Goal: Task Accomplishment & Management: Complete application form

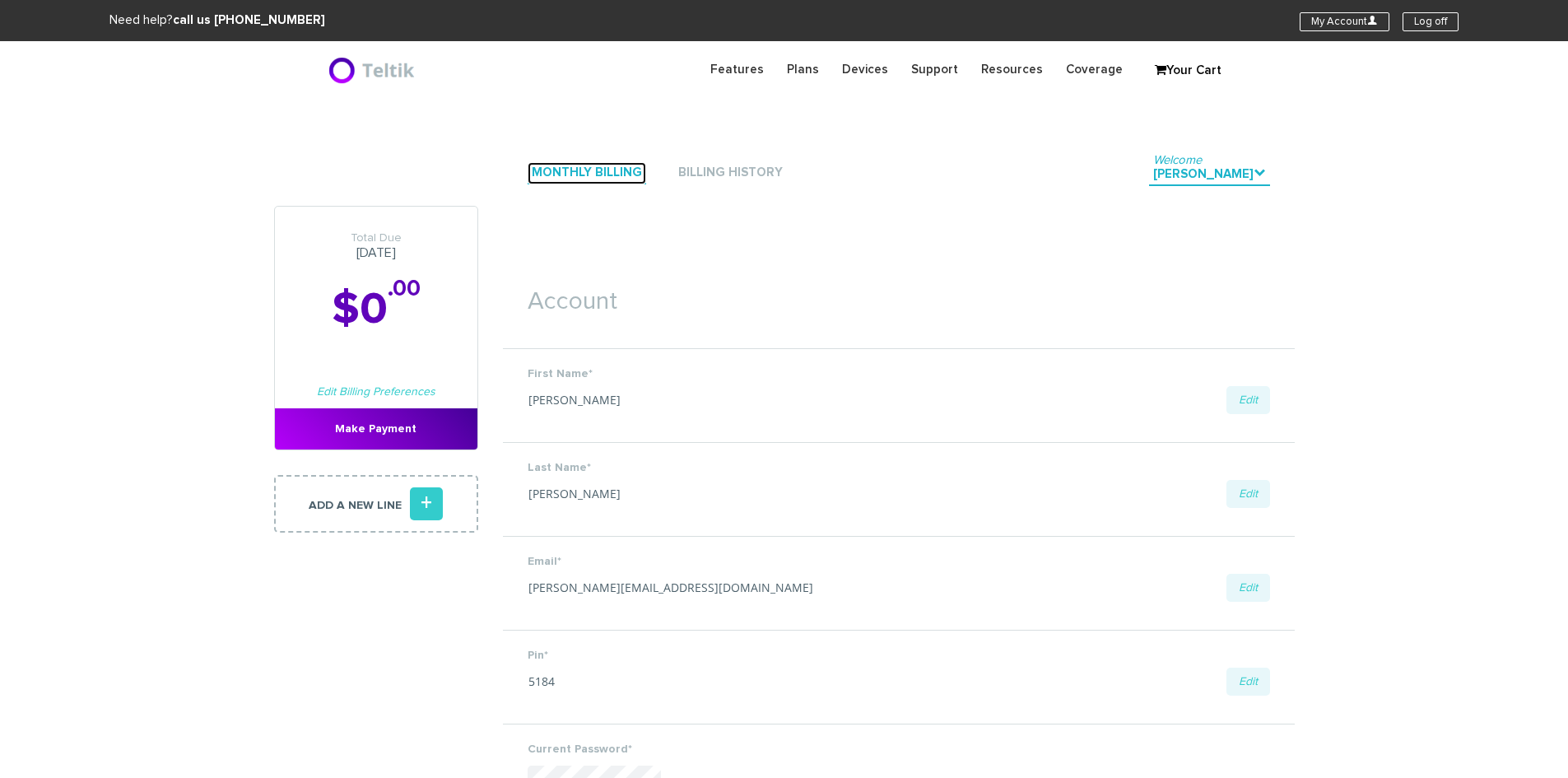
click at [600, 172] on link "Monthly Billing" at bounding box center [587, 173] width 119 height 23
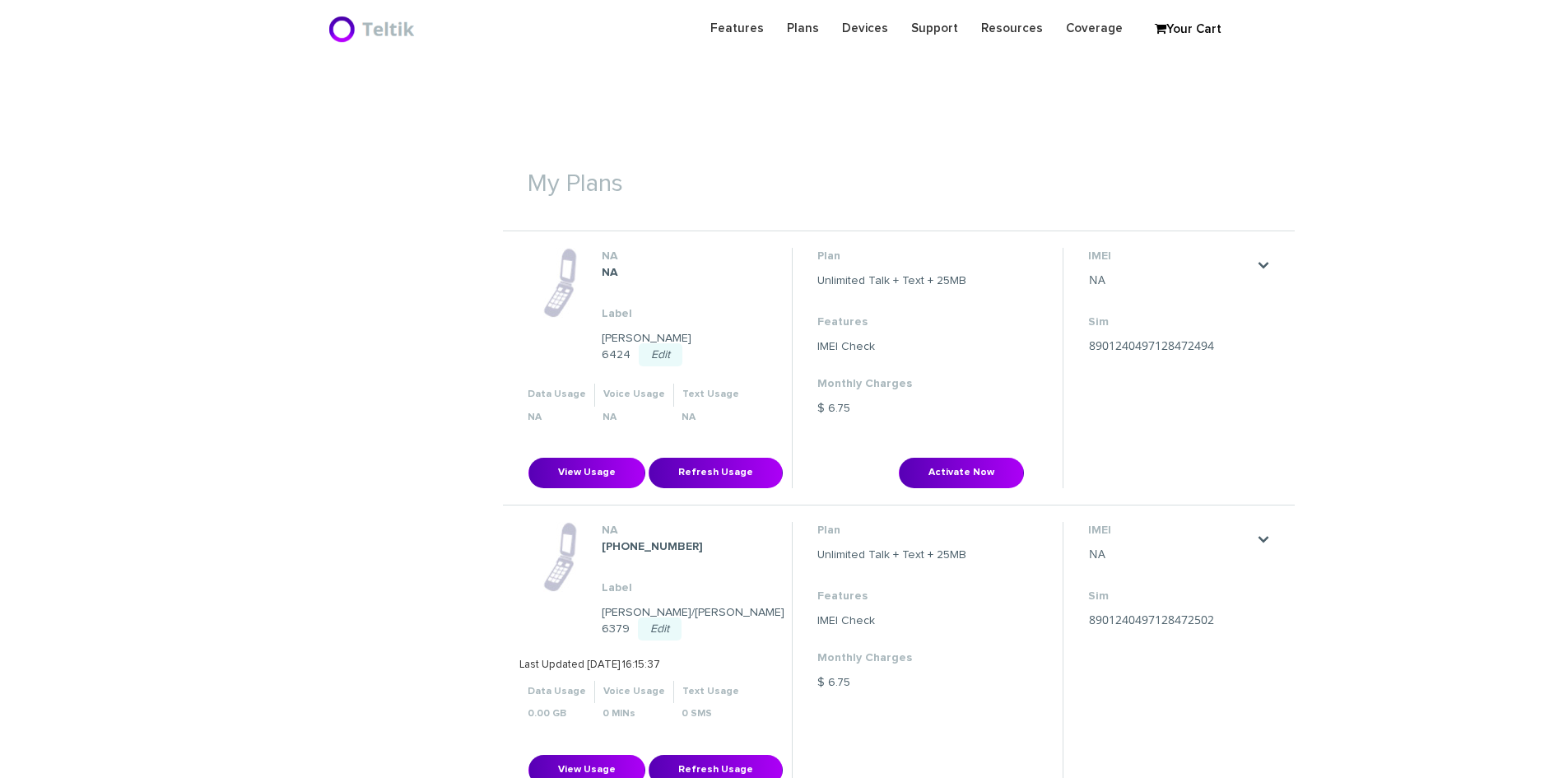
scroll to position [375, 0]
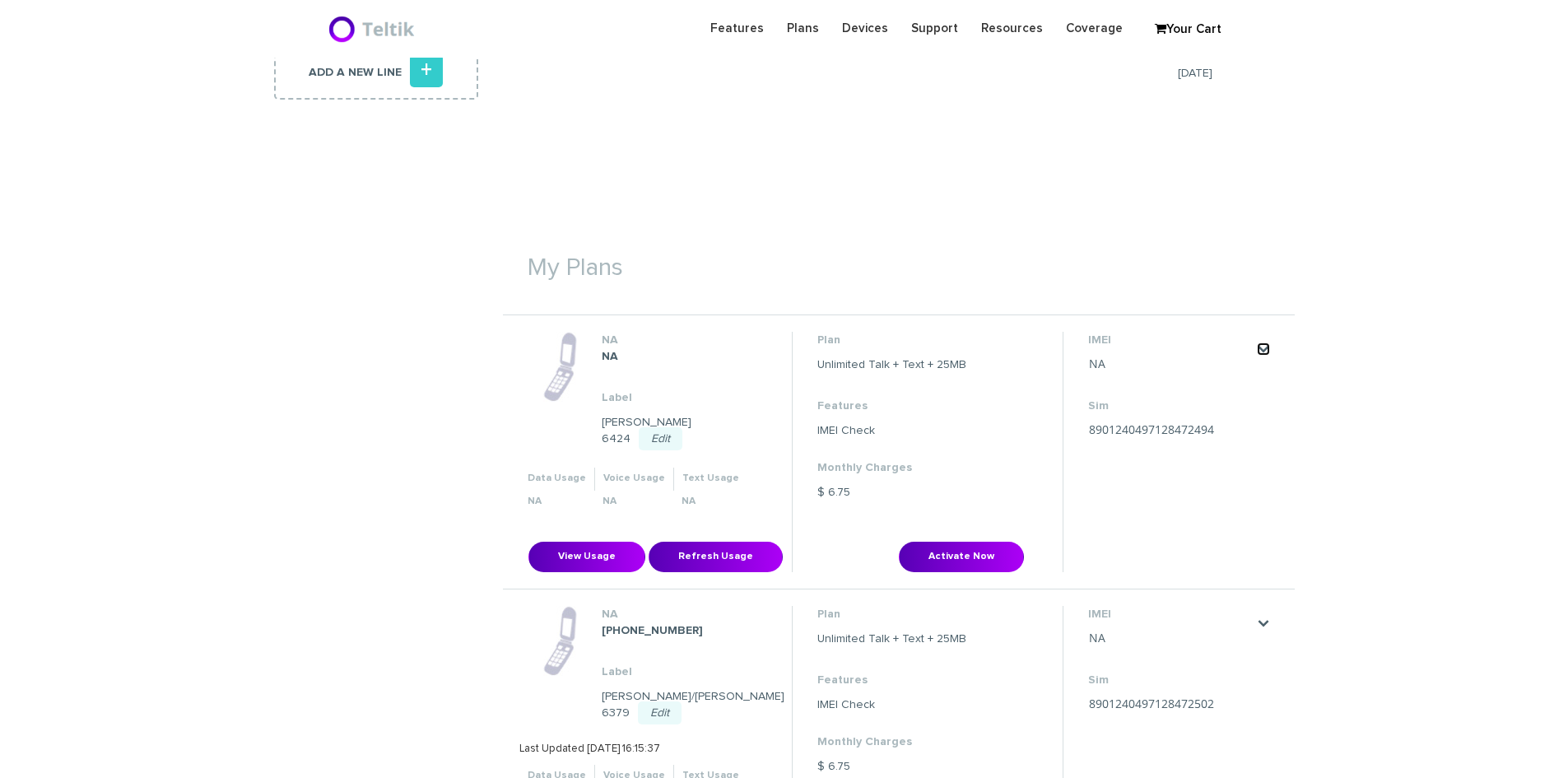
click at [1261, 350] on link "." at bounding box center [1264, 348] width 14 height 14
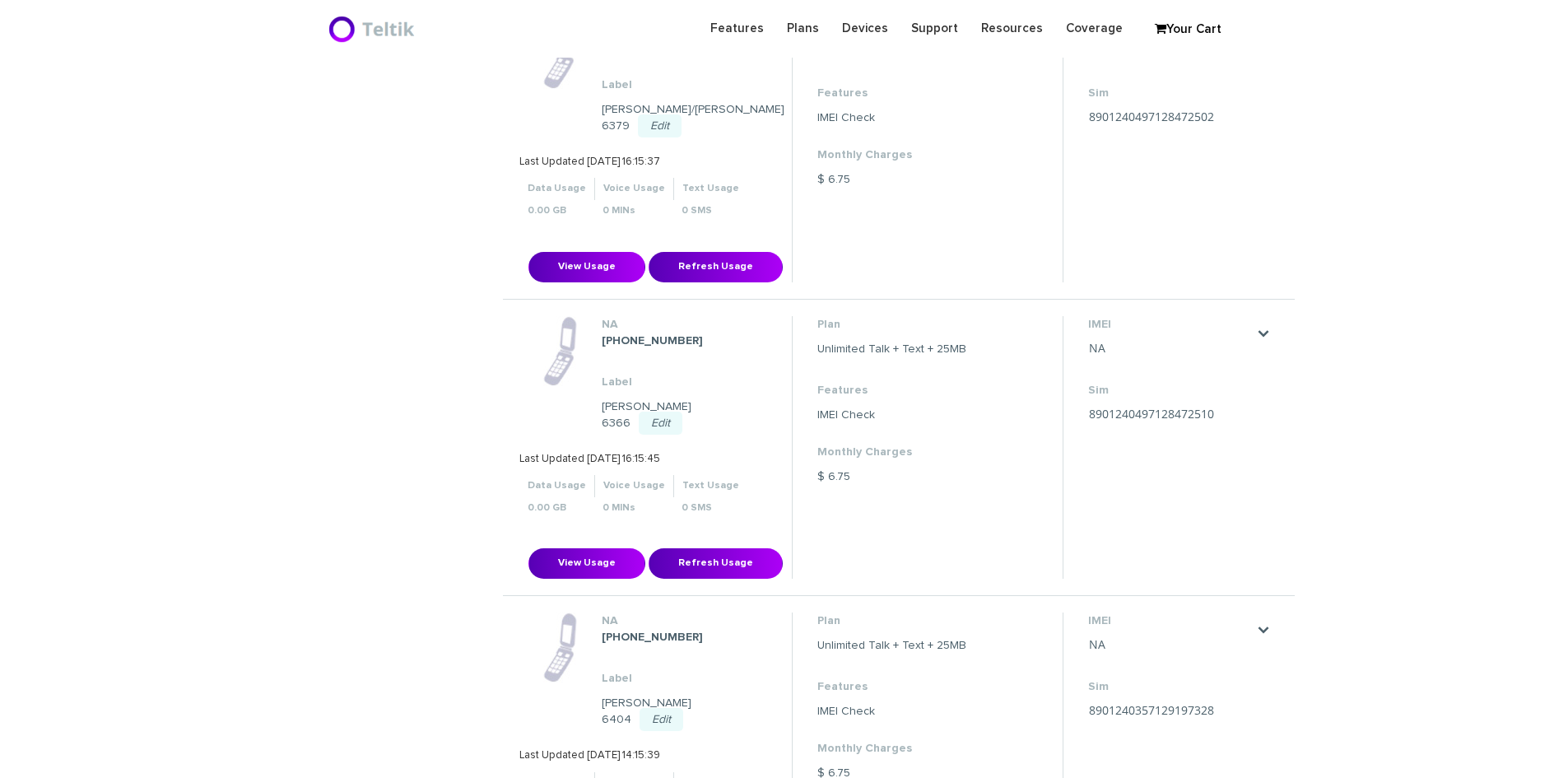
scroll to position [1034, 0]
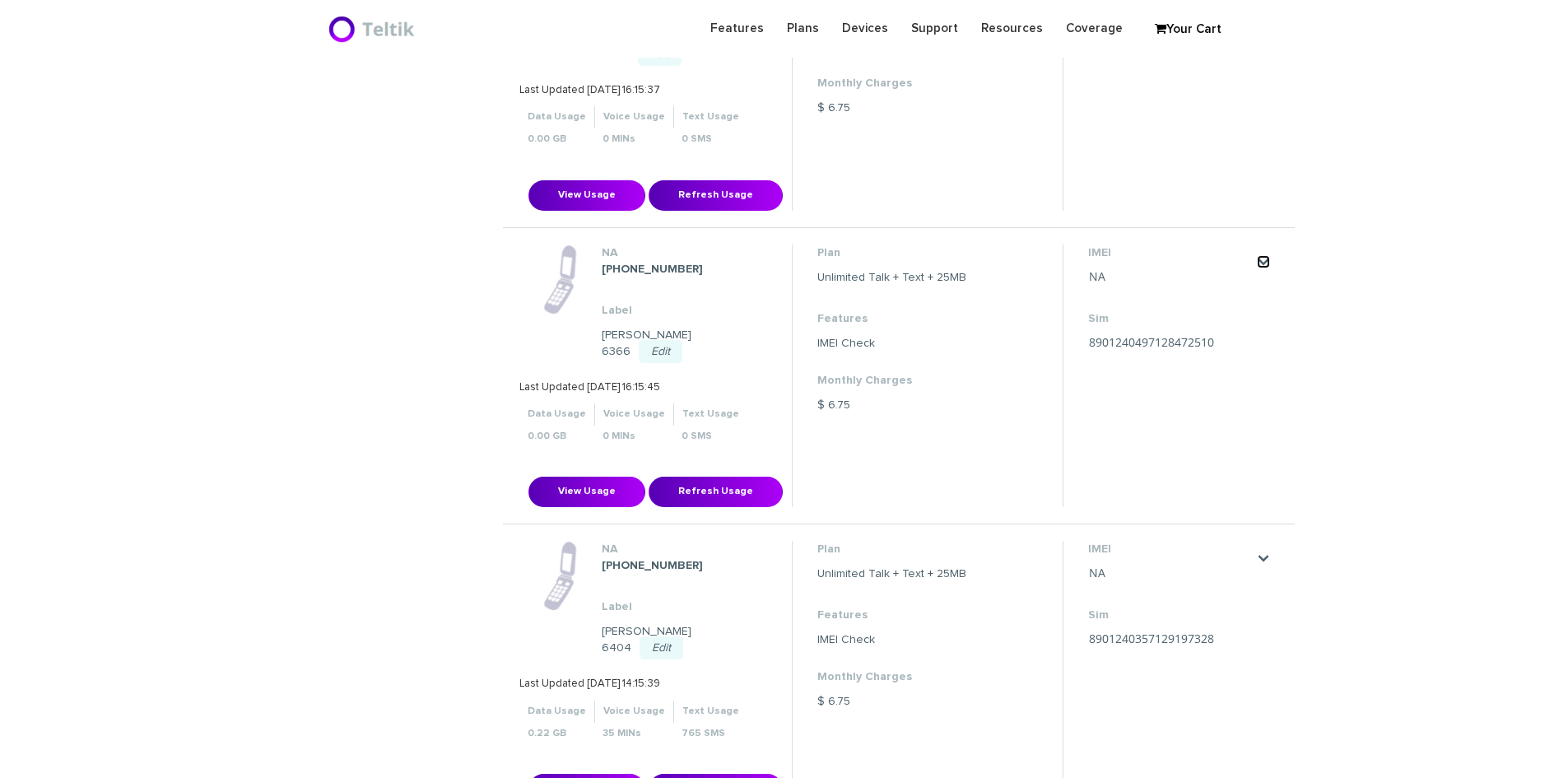
click at [1265, 255] on link "." at bounding box center [1264, 261] width 14 height 14
click at [1243, 148] on li "IMEI NA Save Cancel Sim 8901240497128472502 Save Cancel" at bounding box center [1170, 78] width 215 height 264
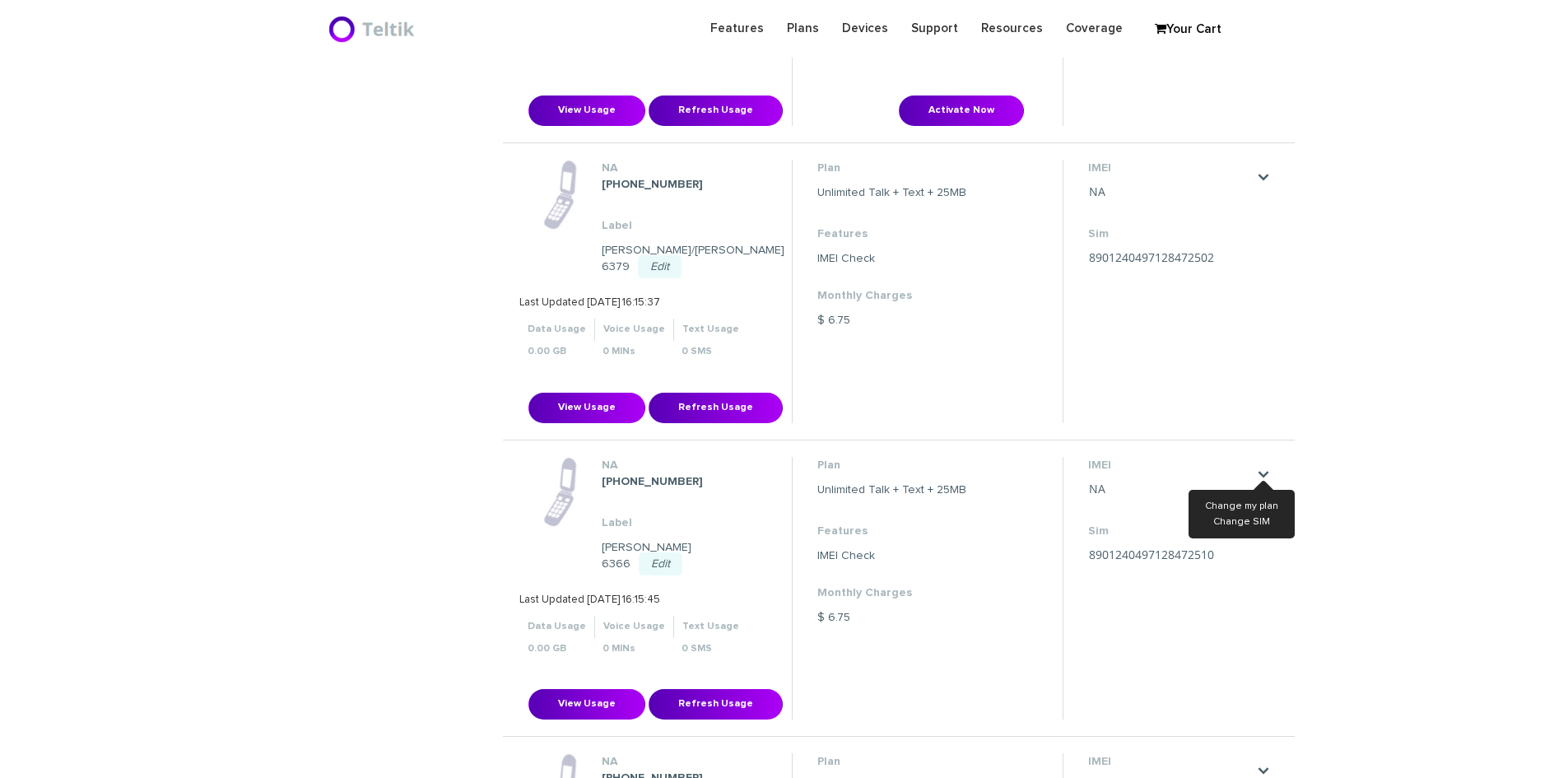
scroll to position [704, 0]
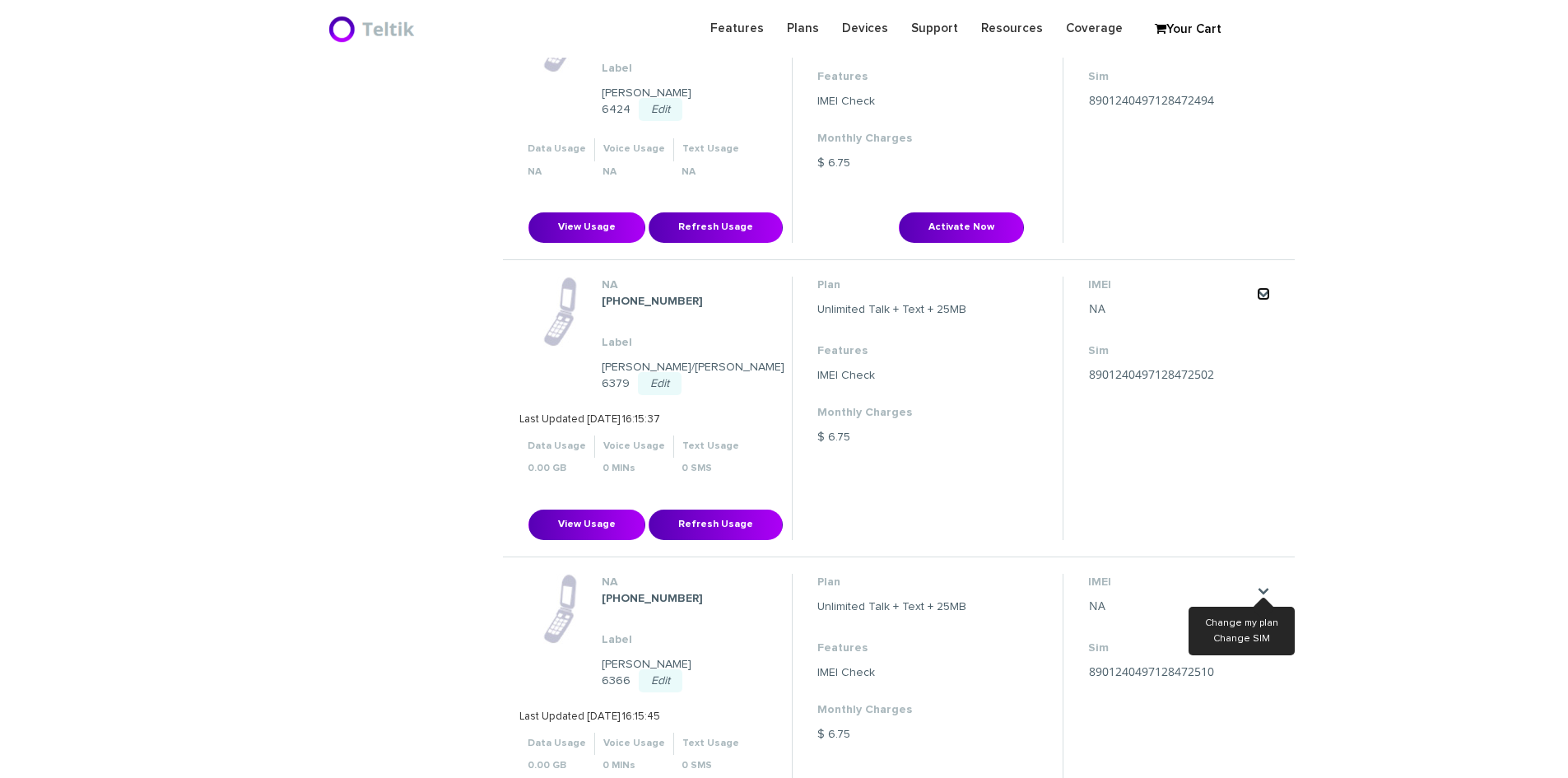
click at [1257, 287] on link "." at bounding box center [1264, 294] width 14 height 14
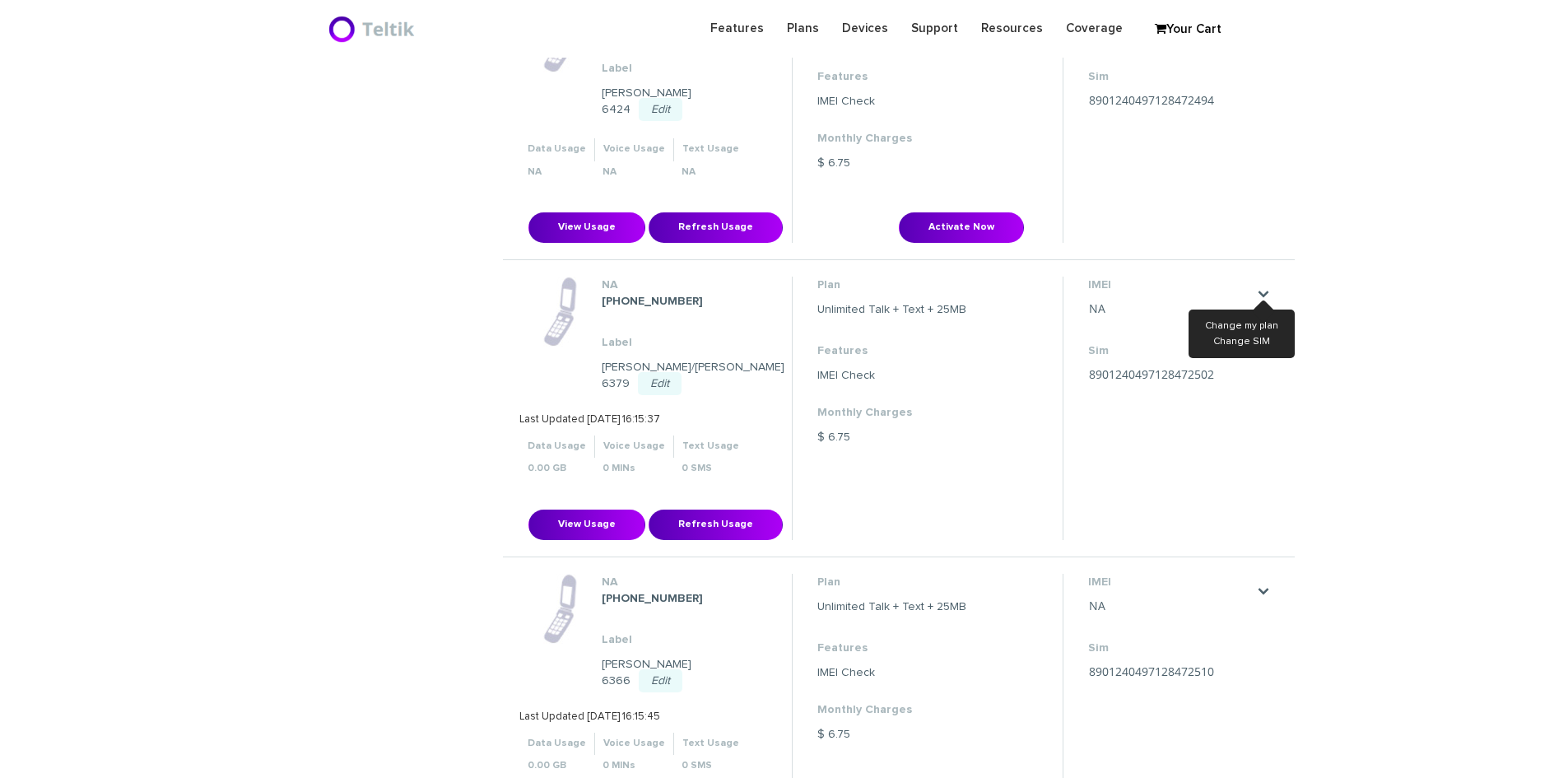
click at [515, 509] on li "NA [PHONE_NUMBER] Label [PERSON_NAME]/[PERSON_NAME] 6379 Edit [PERSON_NAME]/[PE…" at bounding box center [899, 409] width 792 height 297
click at [1269, 287] on link "." at bounding box center [1264, 294] width 14 height 14
drag, startPoint x: 1481, startPoint y: 277, endPoint x: 1465, endPoint y: 271, distance: 17.1
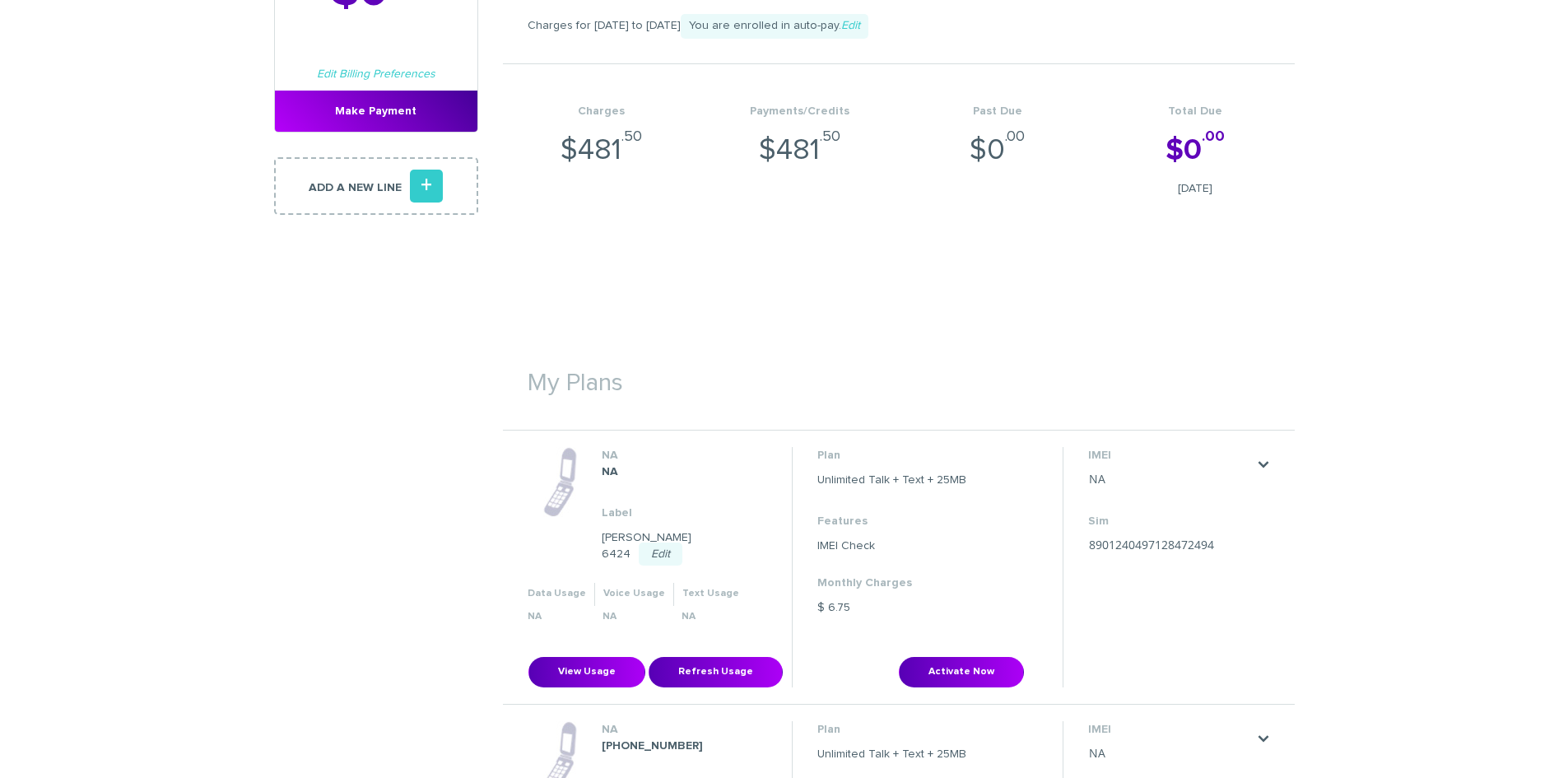
scroll to position [493, 0]
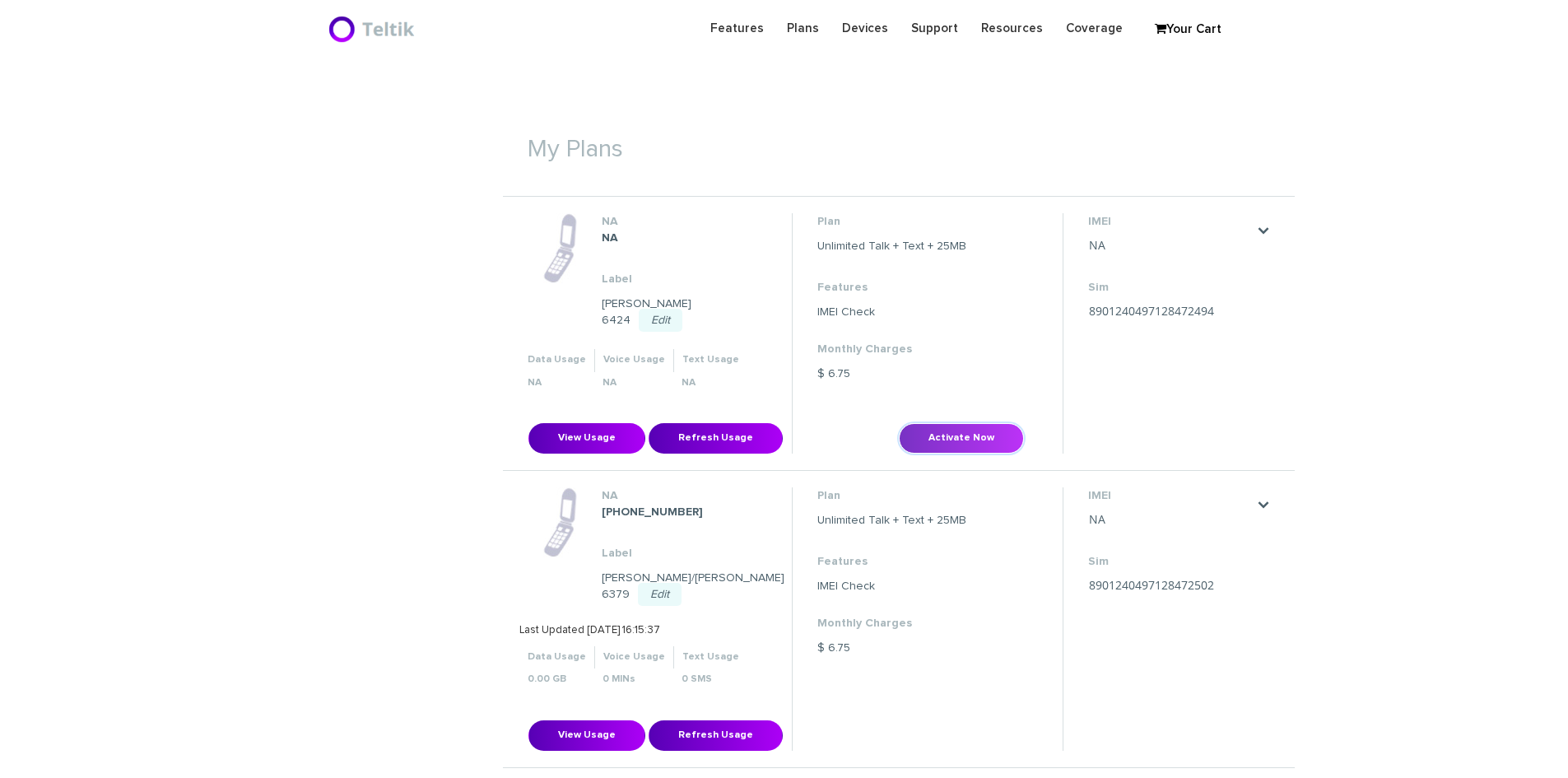
click at [952, 423] on button "Activate Now" at bounding box center [961, 439] width 125 height 31
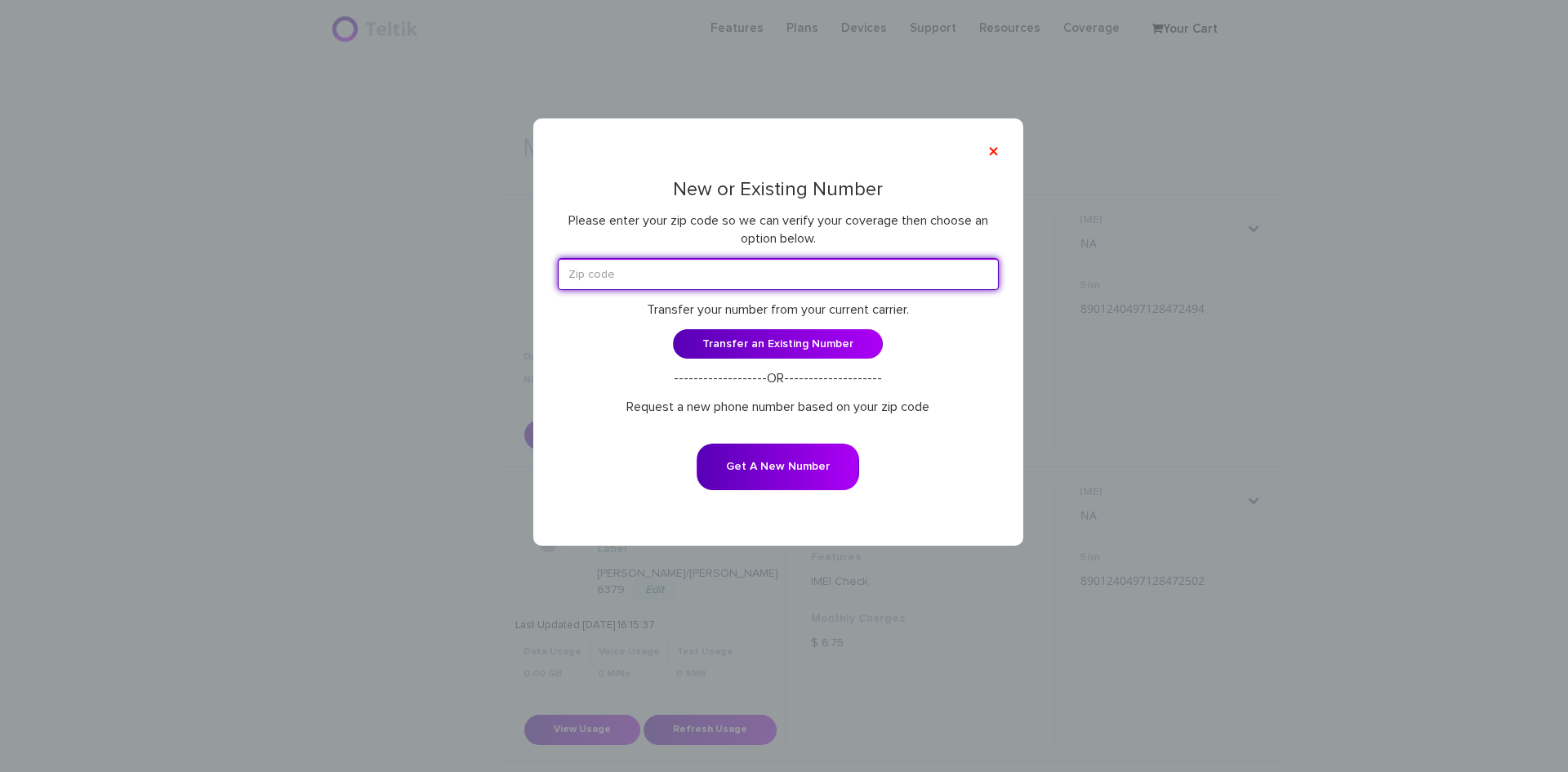
click at [660, 272] on input "text" at bounding box center [778, 274] width 441 height 32
paste input "75075"
type input "75075"
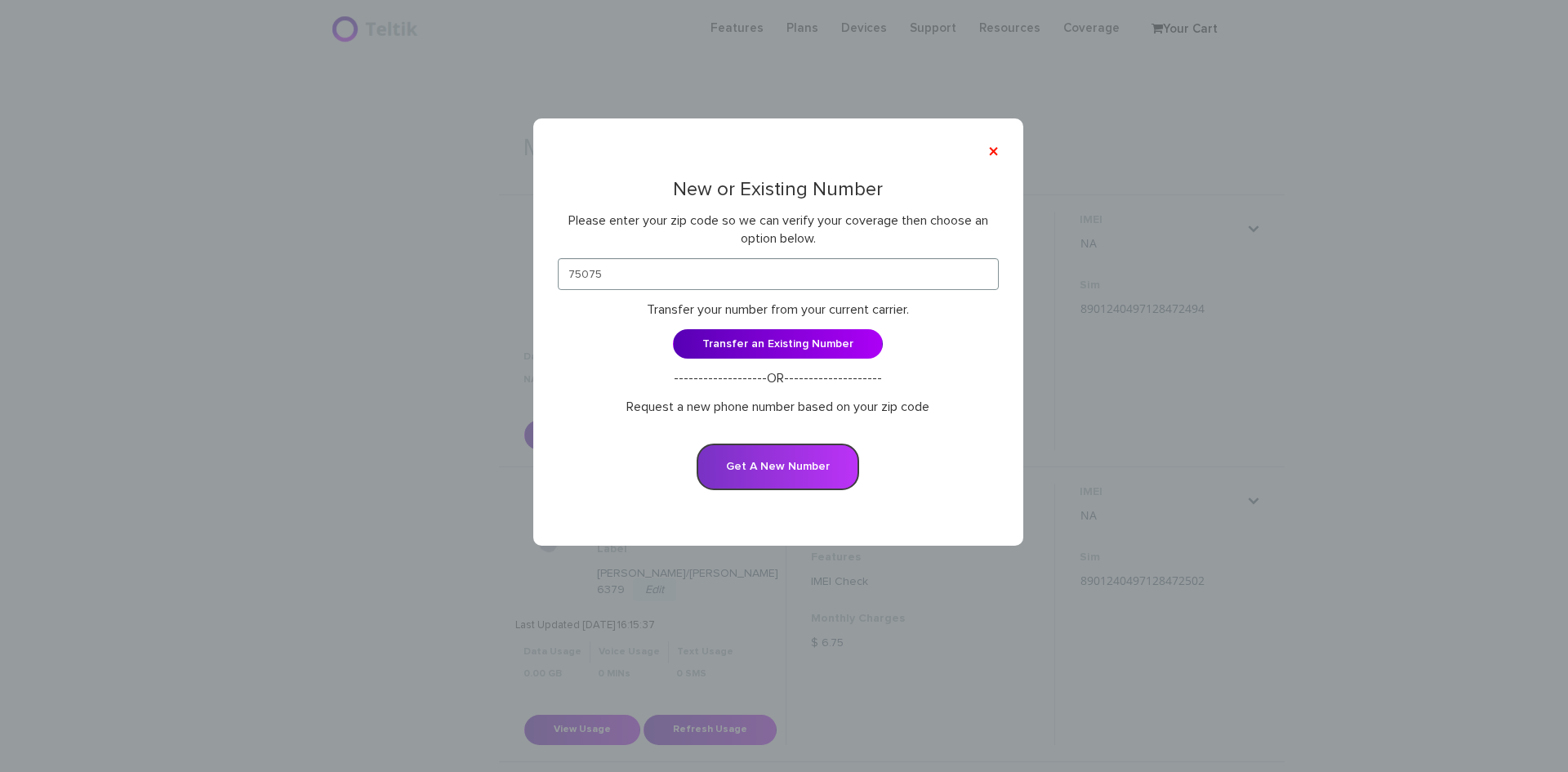
click at [750, 454] on button "Get A New Number" at bounding box center [778, 466] width 163 height 46
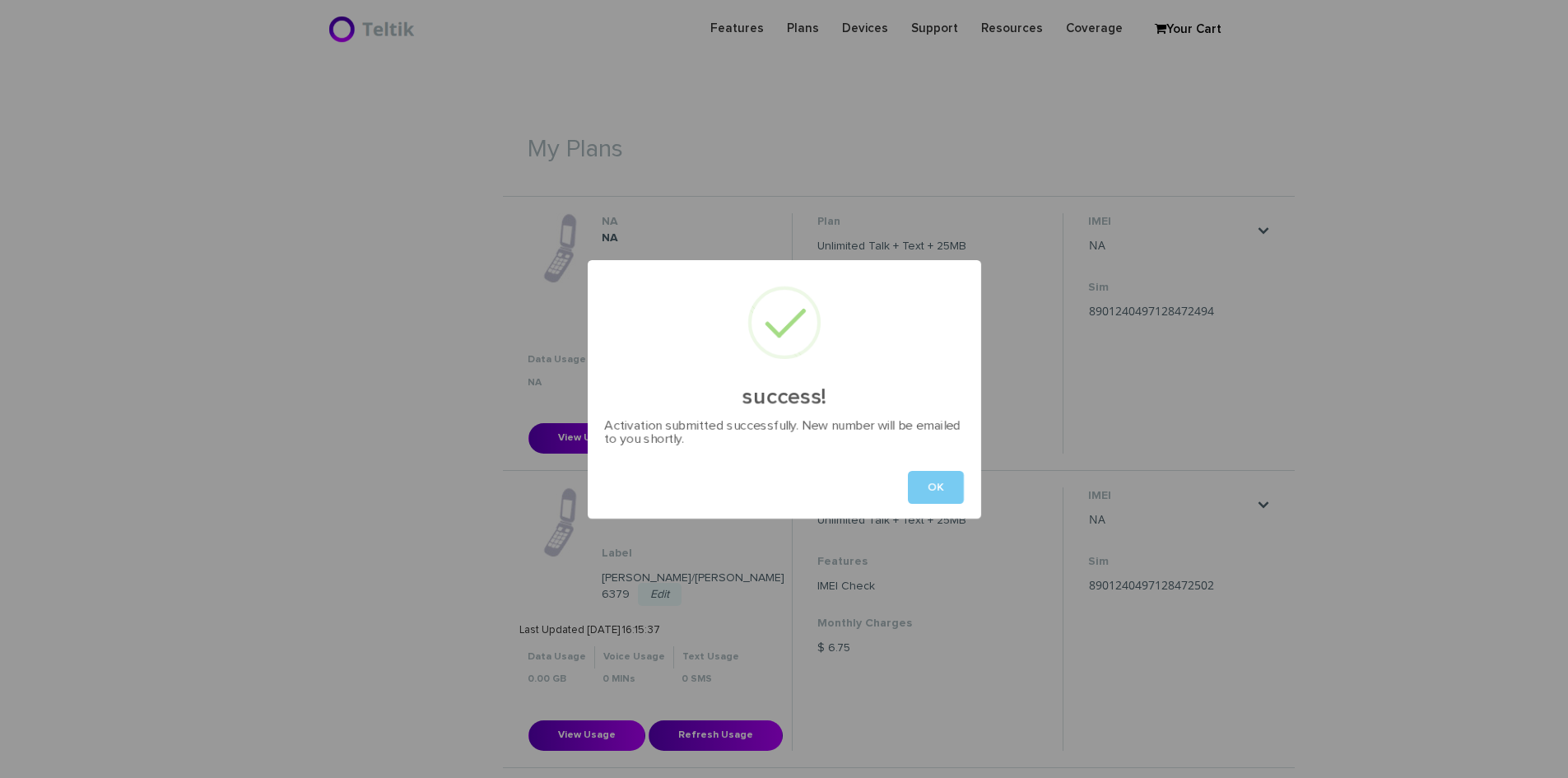
click at [933, 488] on button "OK" at bounding box center [936, 487] width 56 height 33
